Goal: Navigation & Orientation: Find specific page/section

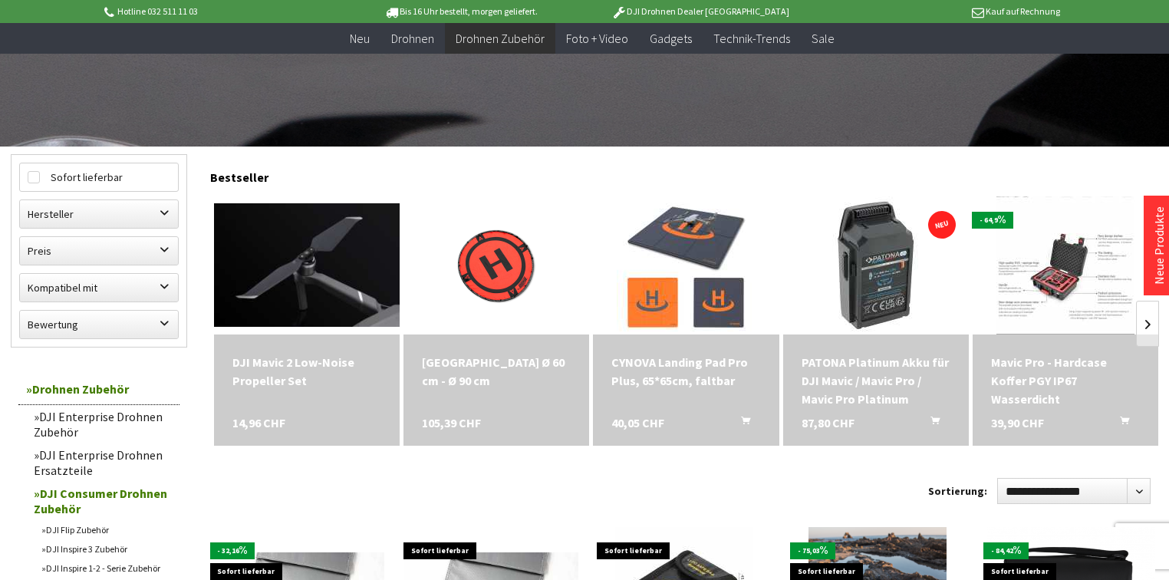
scroll to position [429, 0]
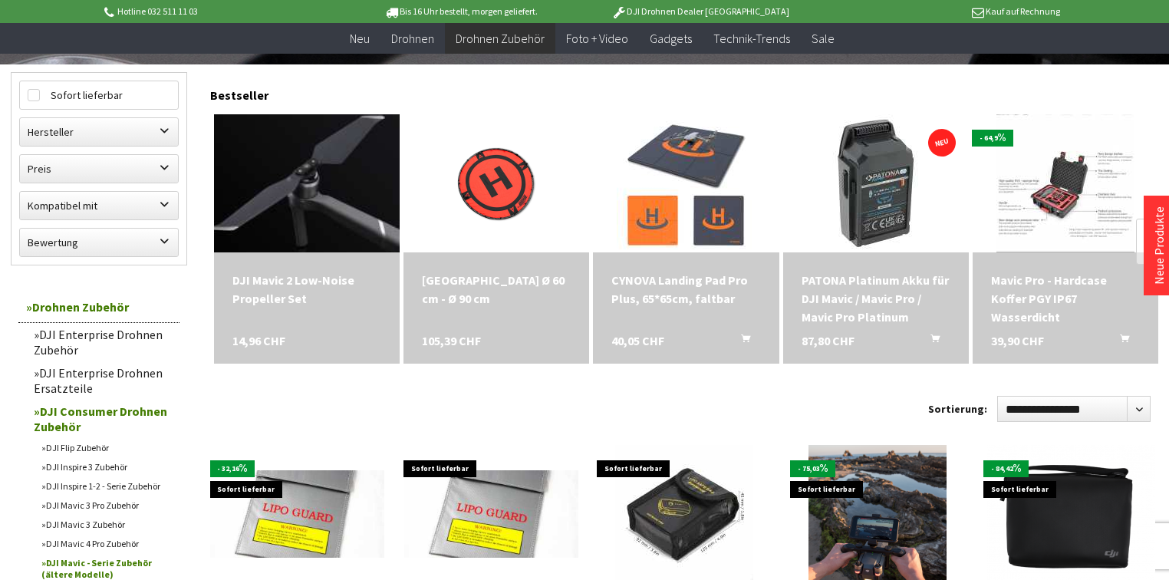
click at [323, 189] on img at bounding box center [306, 182] width 260 height 173
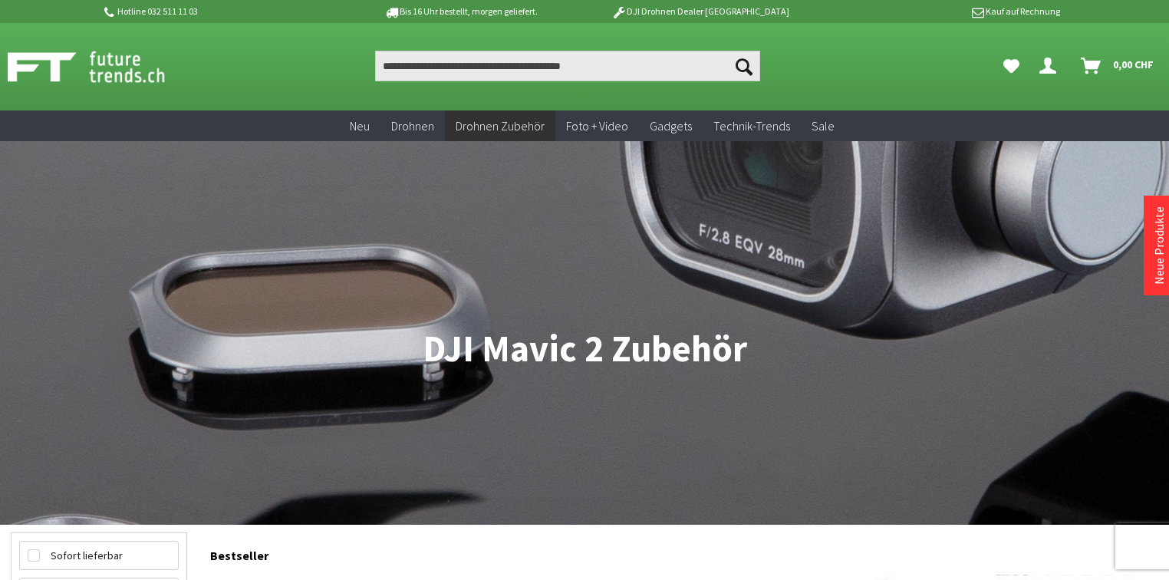
scroll to position [123, 0]
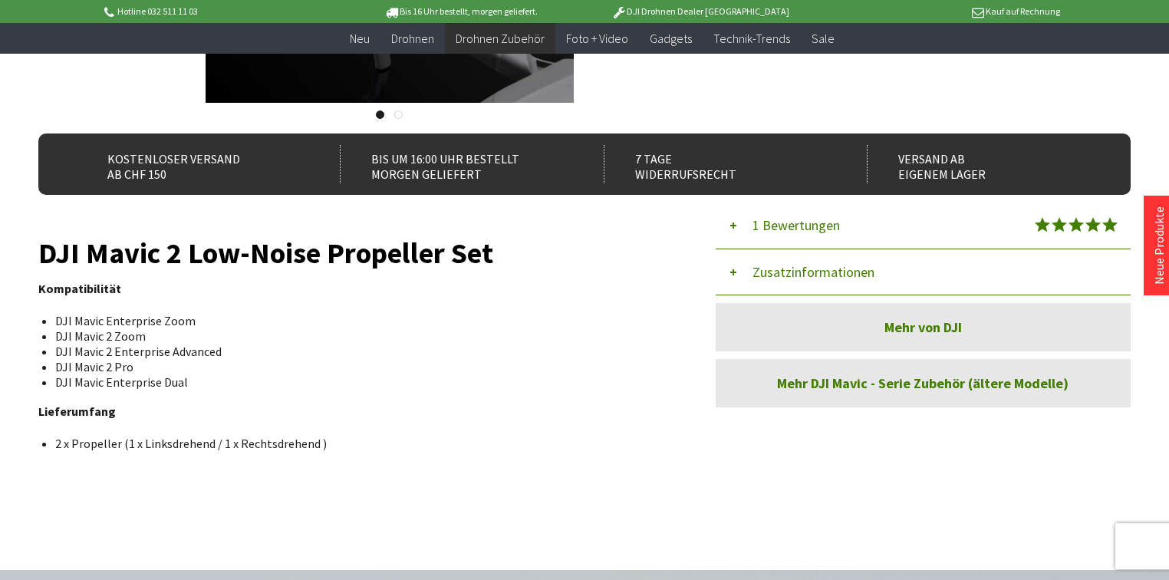
scroll to position [123, 0]
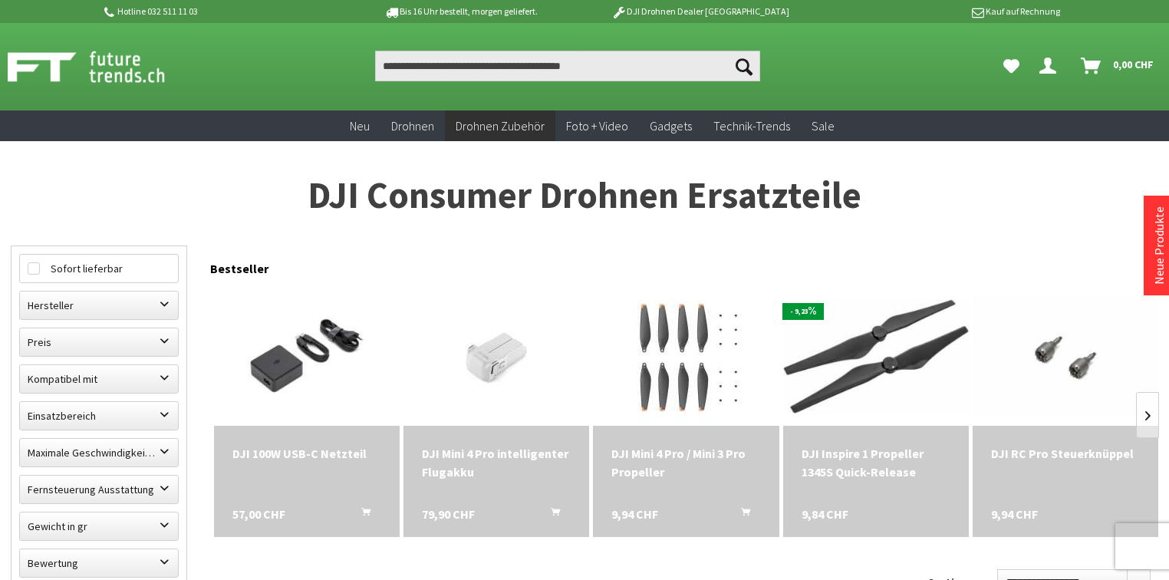
scroll to position [184, 0]
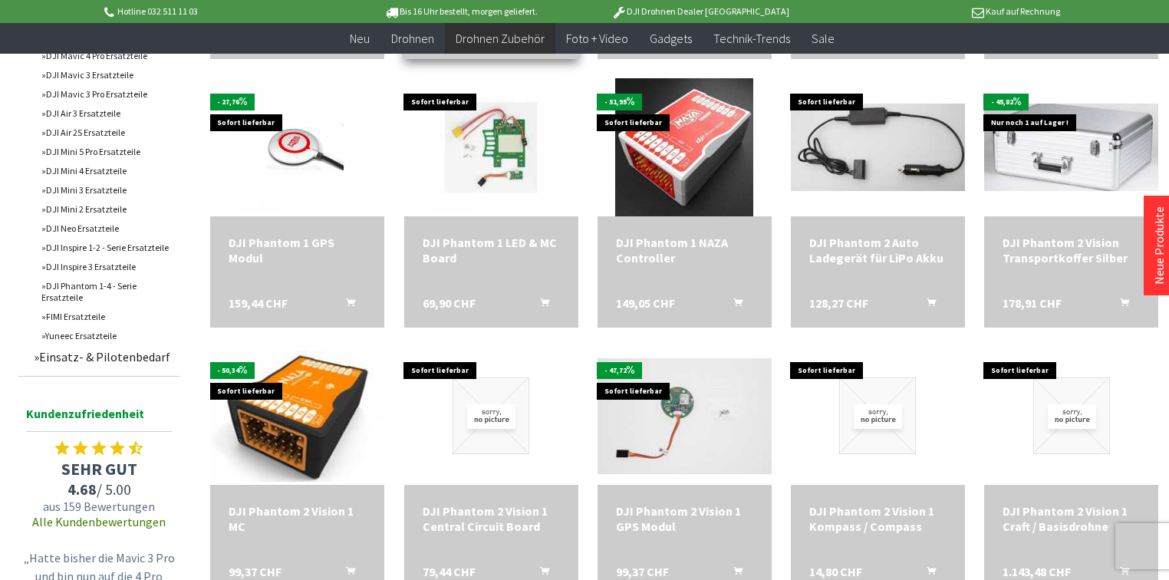
scroll to position [859, 0]
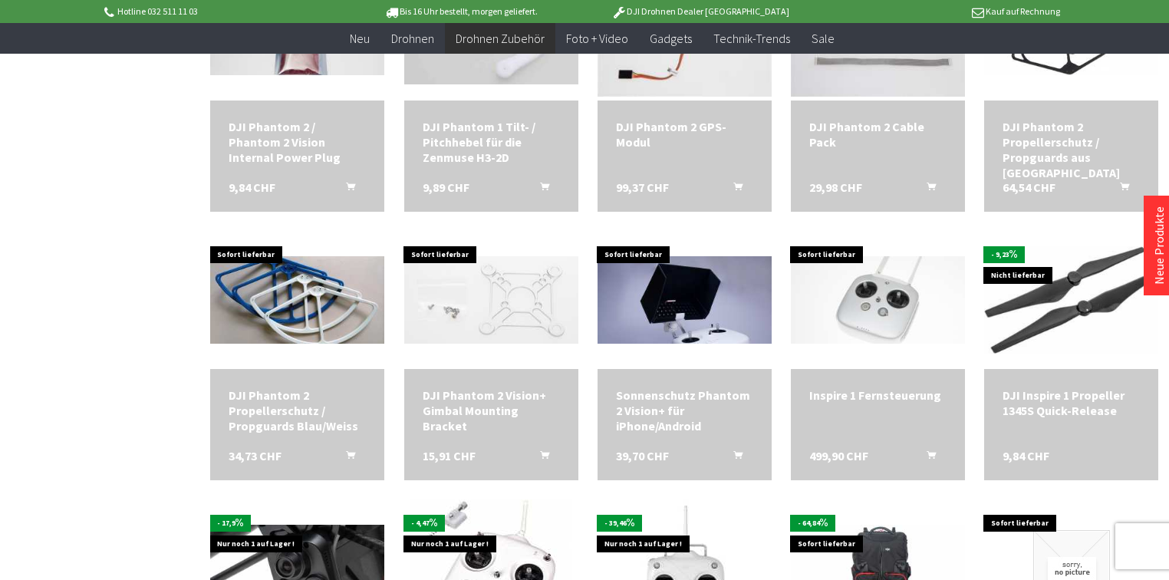
scroll to position [1841, 0]
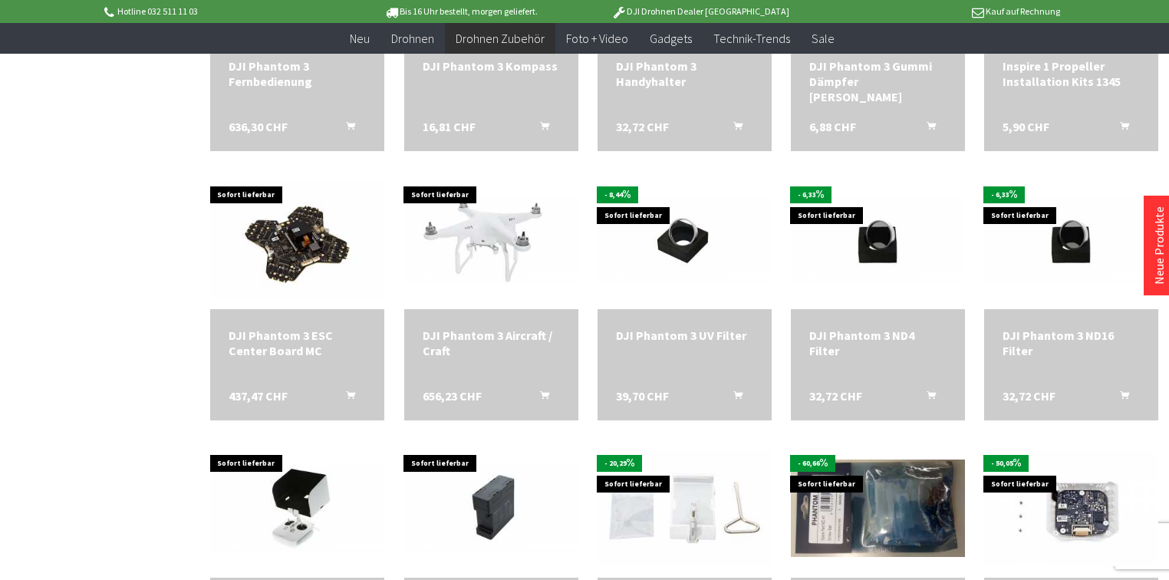
scroll to position [2638, 0]
